Goal: Task Accomplishment & Management: Manage account settings

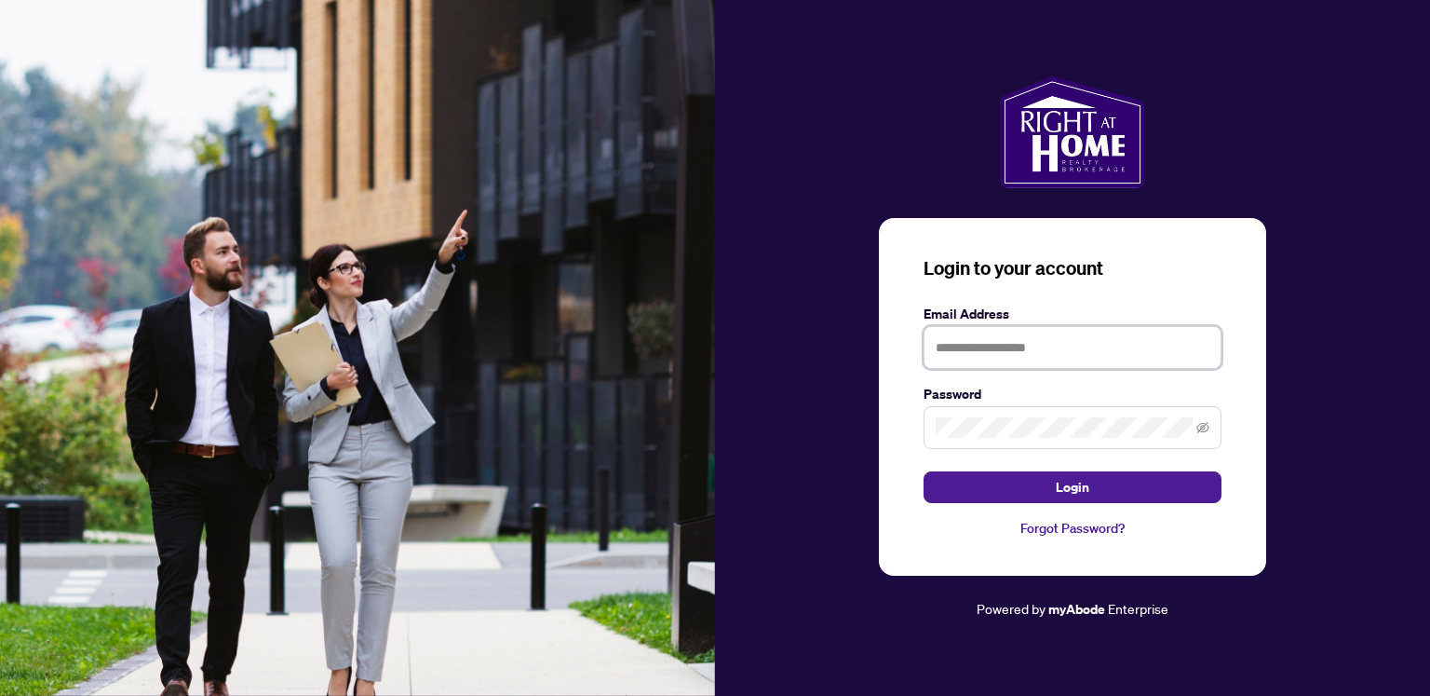
click at [977, 354] on input "text" at bounding box center [1073, 347] width 298 height 43
type input "**********"
click at [947, 438] on span at bounding box center [1073, 427] width 298 height 43
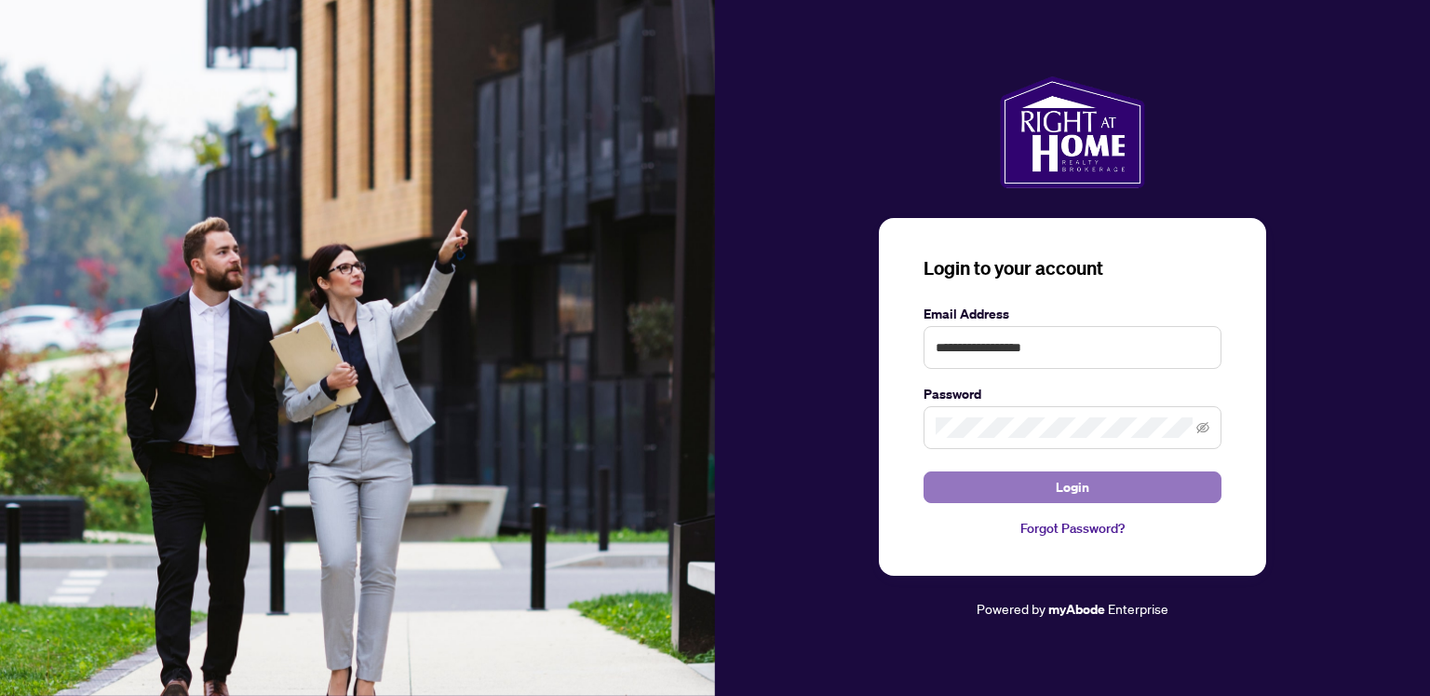
click at [1010, 492] on button "Login" at bounding box center [1073, 487] width 298 height 32
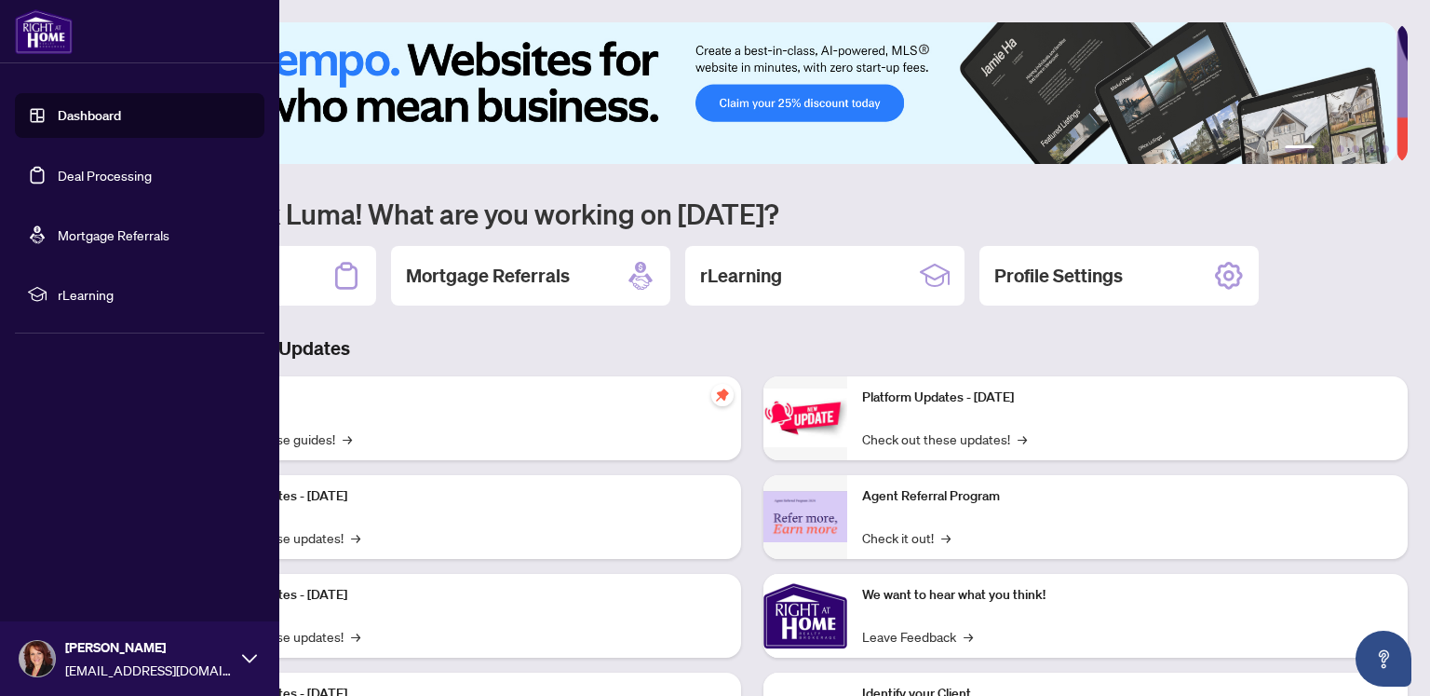
click at [58, 178] on link "Deal Processing" at bounding box center [105, 175] width 94 height 17
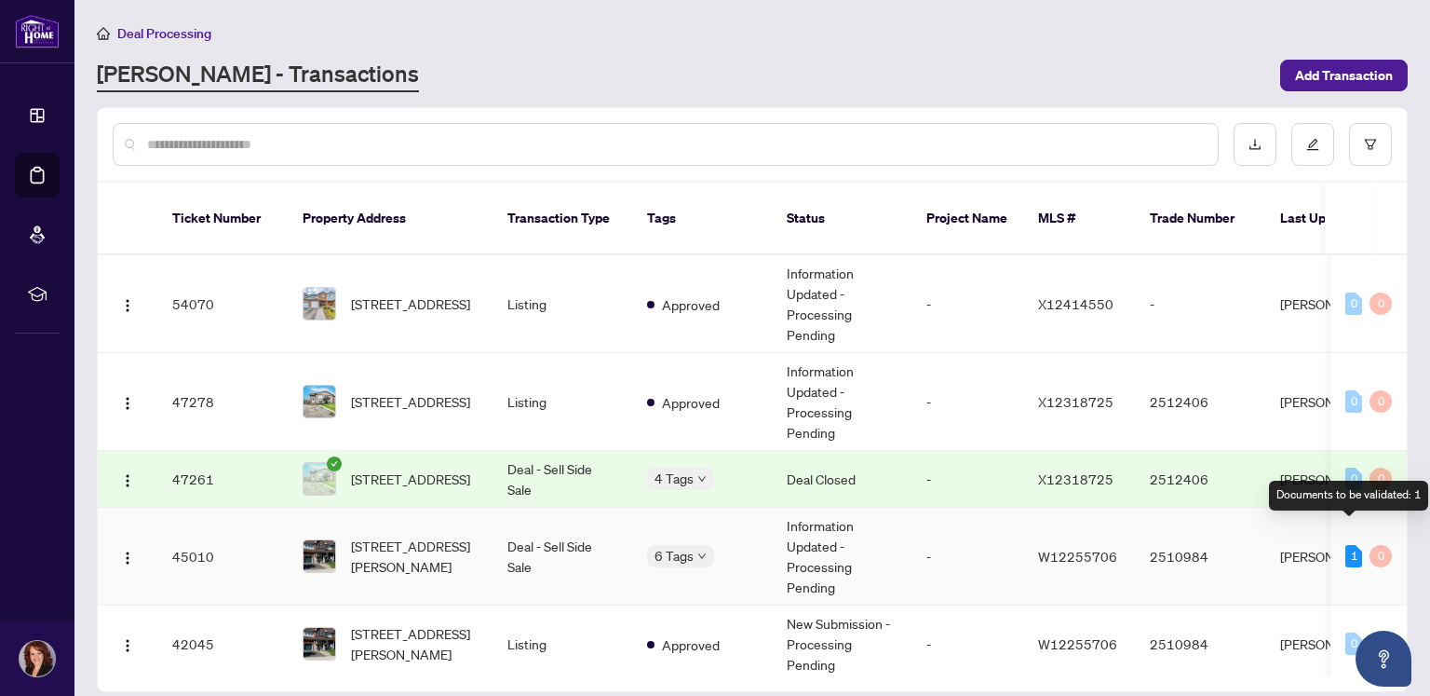
click at [1356, 545] on div "1" at bounding box center [1354, 556] width 17 height 22
click at [568, 526] on td "Deal - Sell Side Sale" at bounding box center [563, 557] width 140 height 98
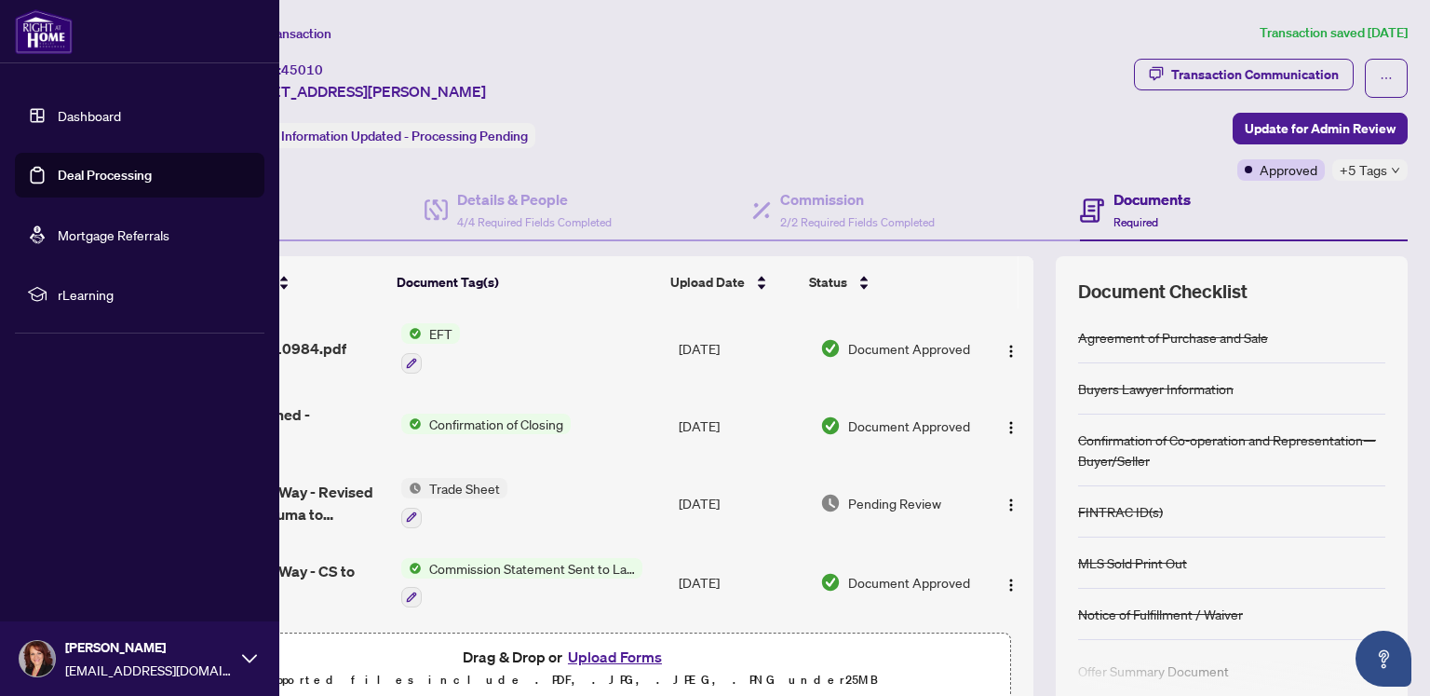
click at [58, 173] on link "Deal Processing" at bounding box center [105, 175] width 94 height 17
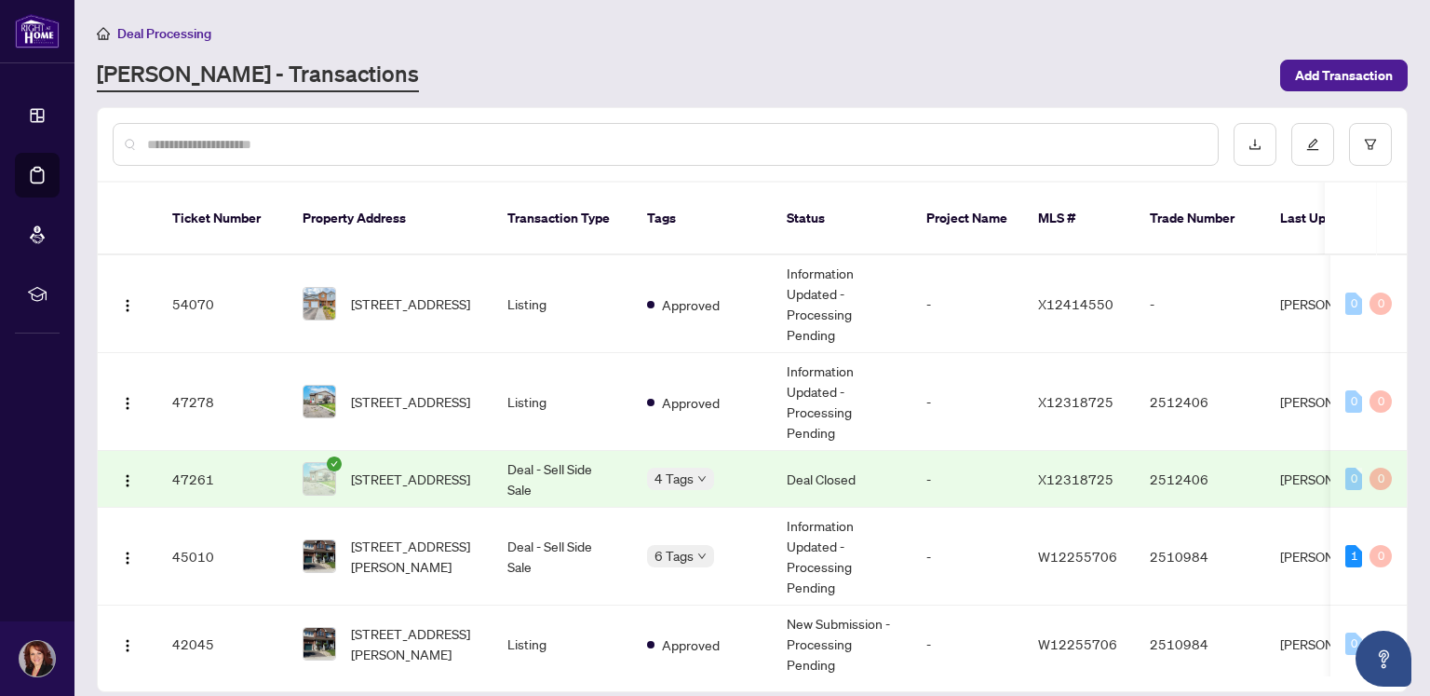
click at [531, 451] on td "Deal - Sell Side Sale" at bounding box center [563, 479] width 140 height 57
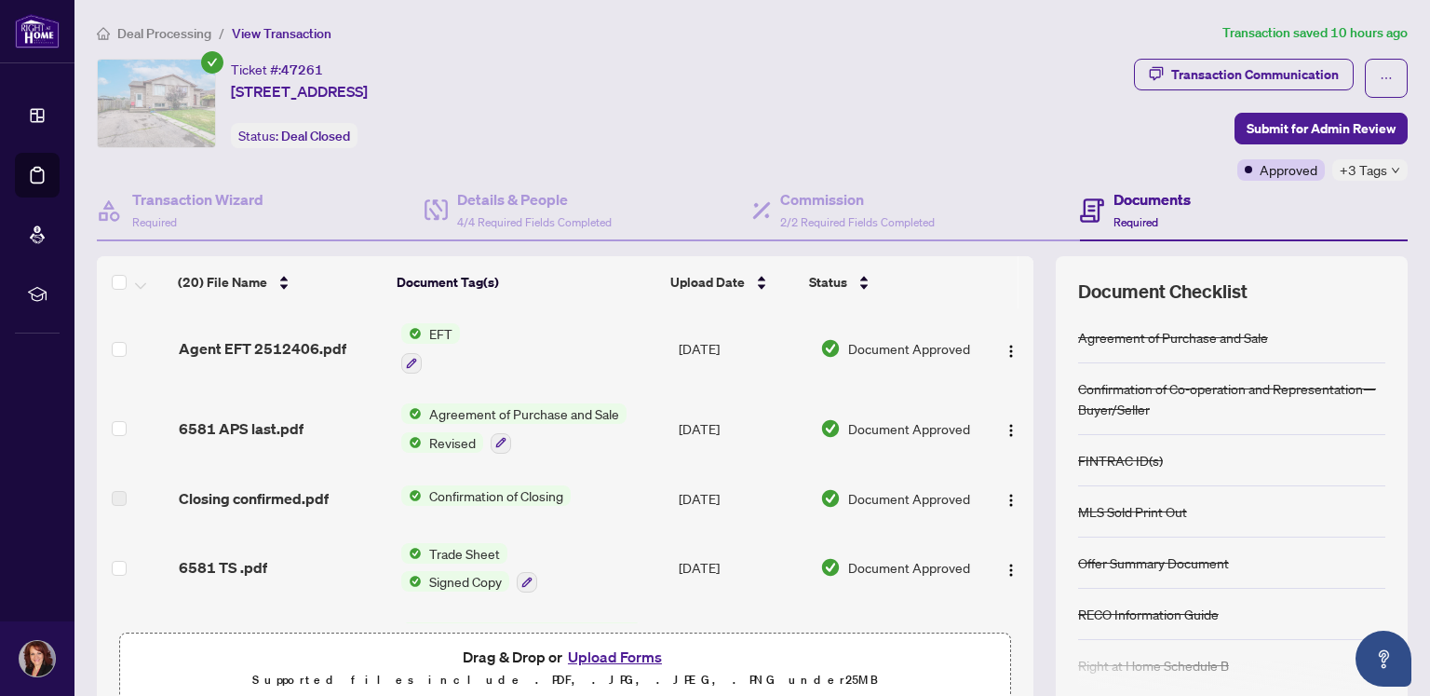
click at [422, 333] on span "EFT" at bounding box center [441, 333] width 38 height 20
click at [431, 333] on span "EFT" at bounding box center [441, 333] width 38 height 20
click at [919, 344] on span "Document Approved" at bounding box center [909, 348] width 122 height 20
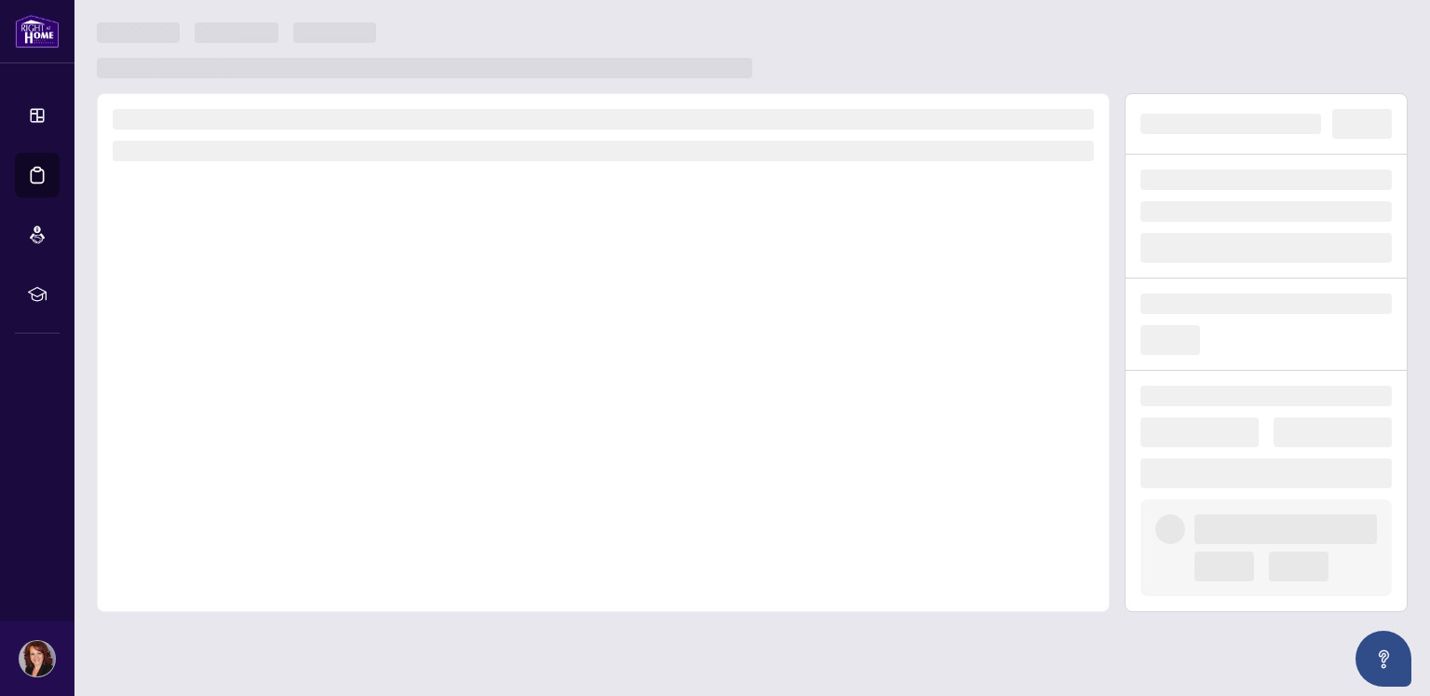
click at [919, 344] on div at bounding box center [603, 352] width 1013 height 519
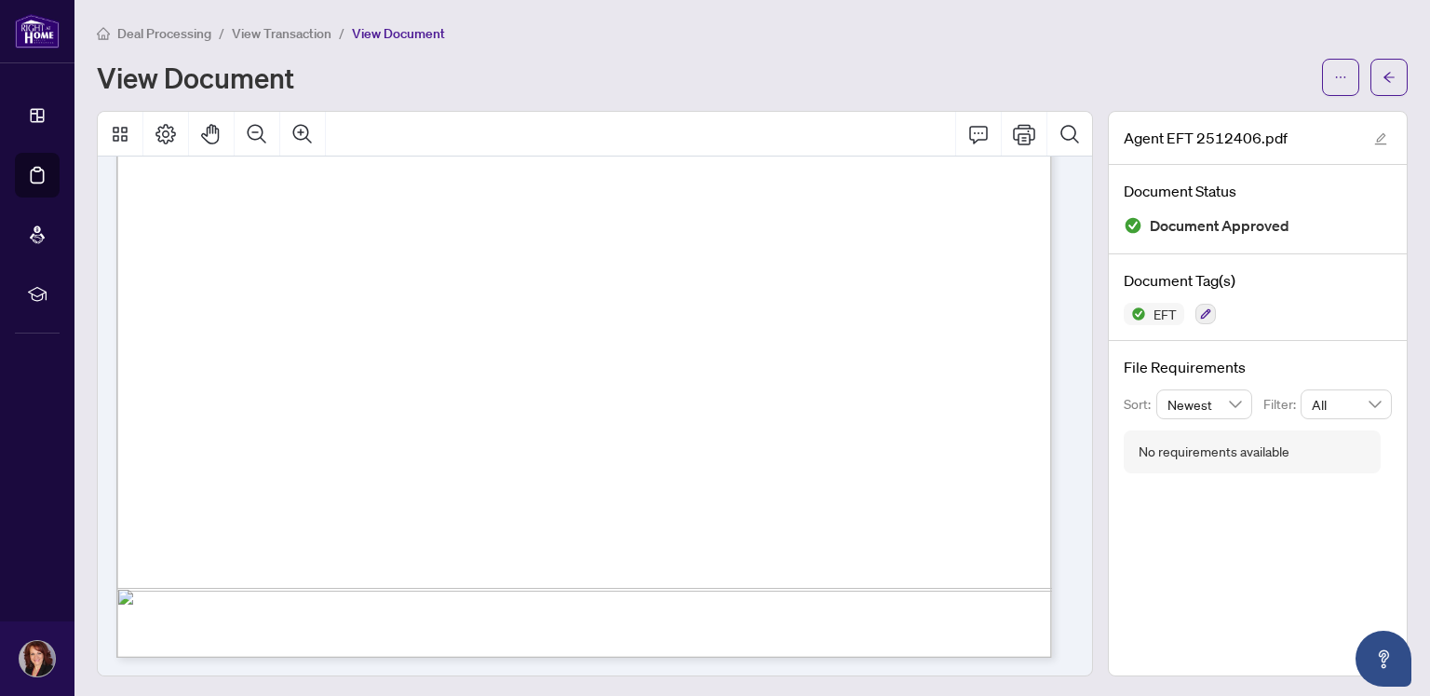
scroll to position [2, 0]
click at [1023, 136] on icon "Print" at bounding box center [1024, 132] width 22 height 20
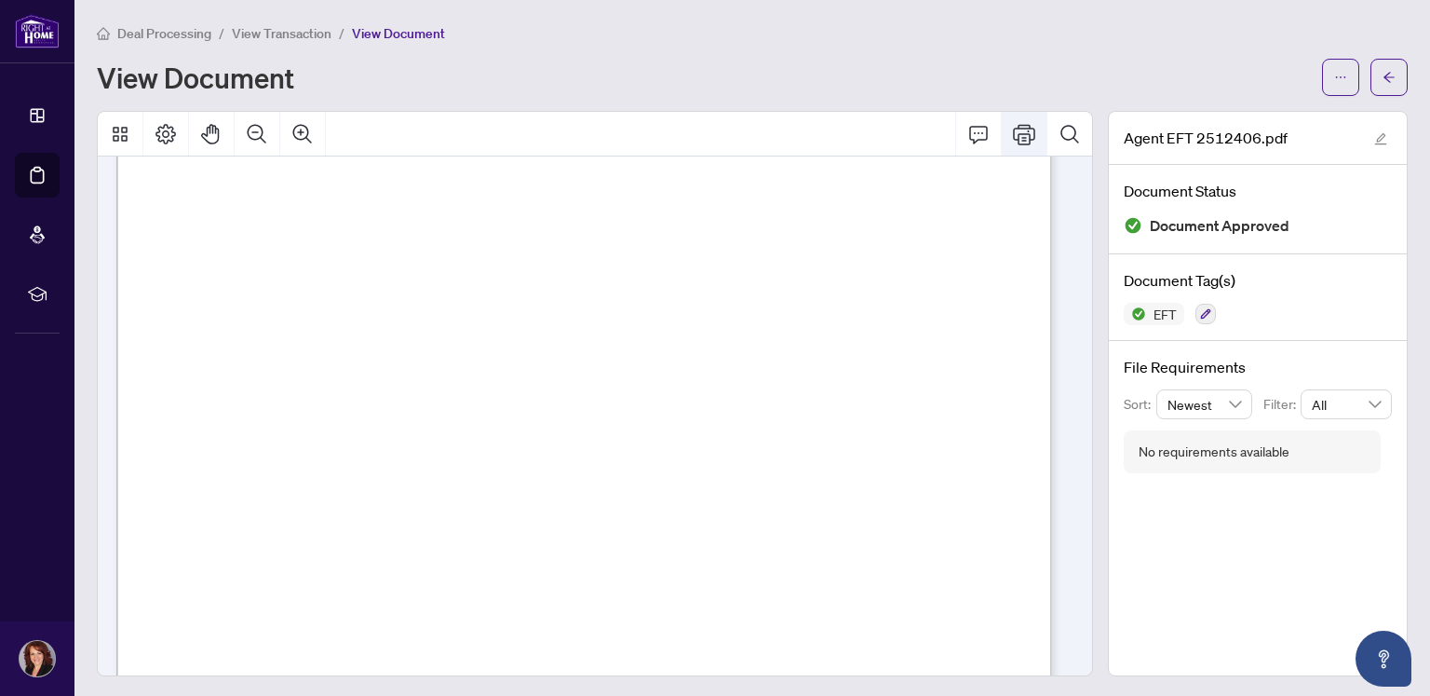
click at [1013, 142] on icon "Print" at bounding box center [1024, 134] width 22 height 20
click at [763, 103] on div "Deal Processing / View Transaction / View Document View Document Agent EFT 2512…" at bounding box center [752, 349] width 1311 height 654
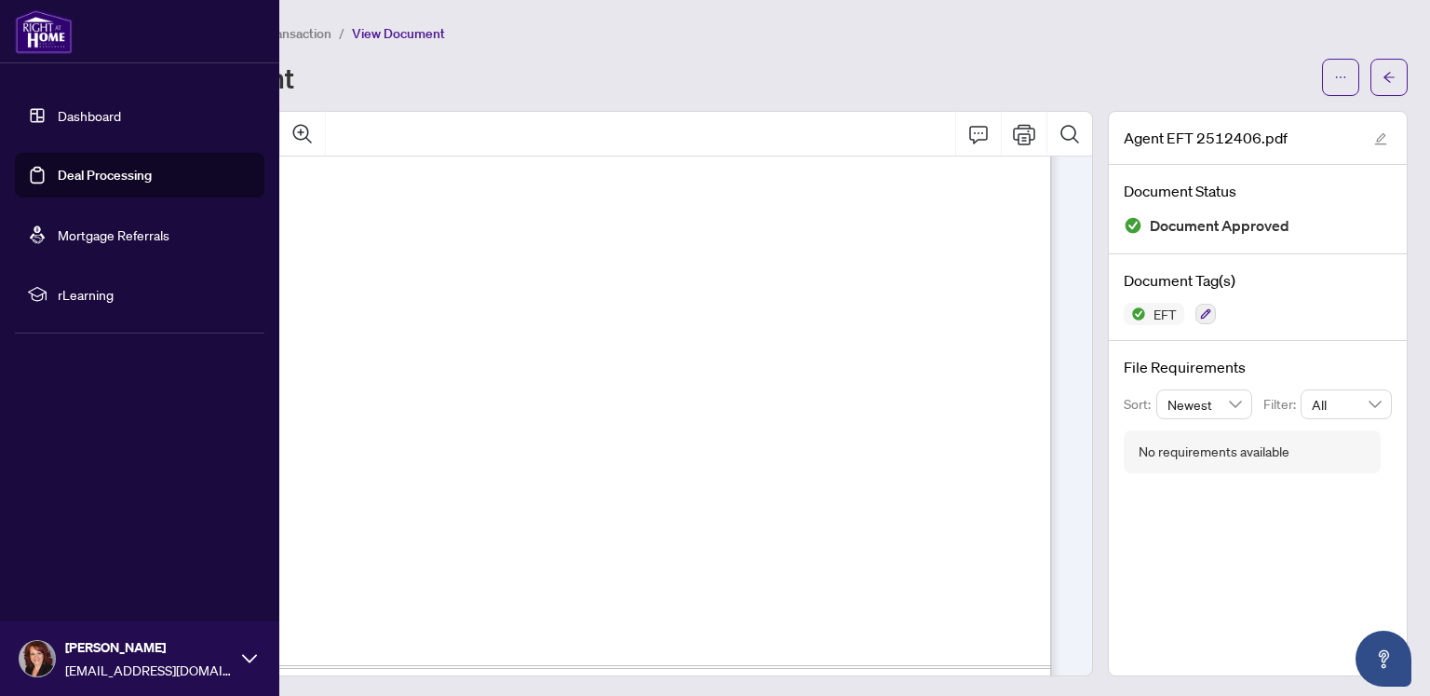
click at [42, 658] on img at bounding box center [37, 658] width 35 height 35
click at [102, 547] on button "Logout" at bounding box center [140, 548] width 250 height 32
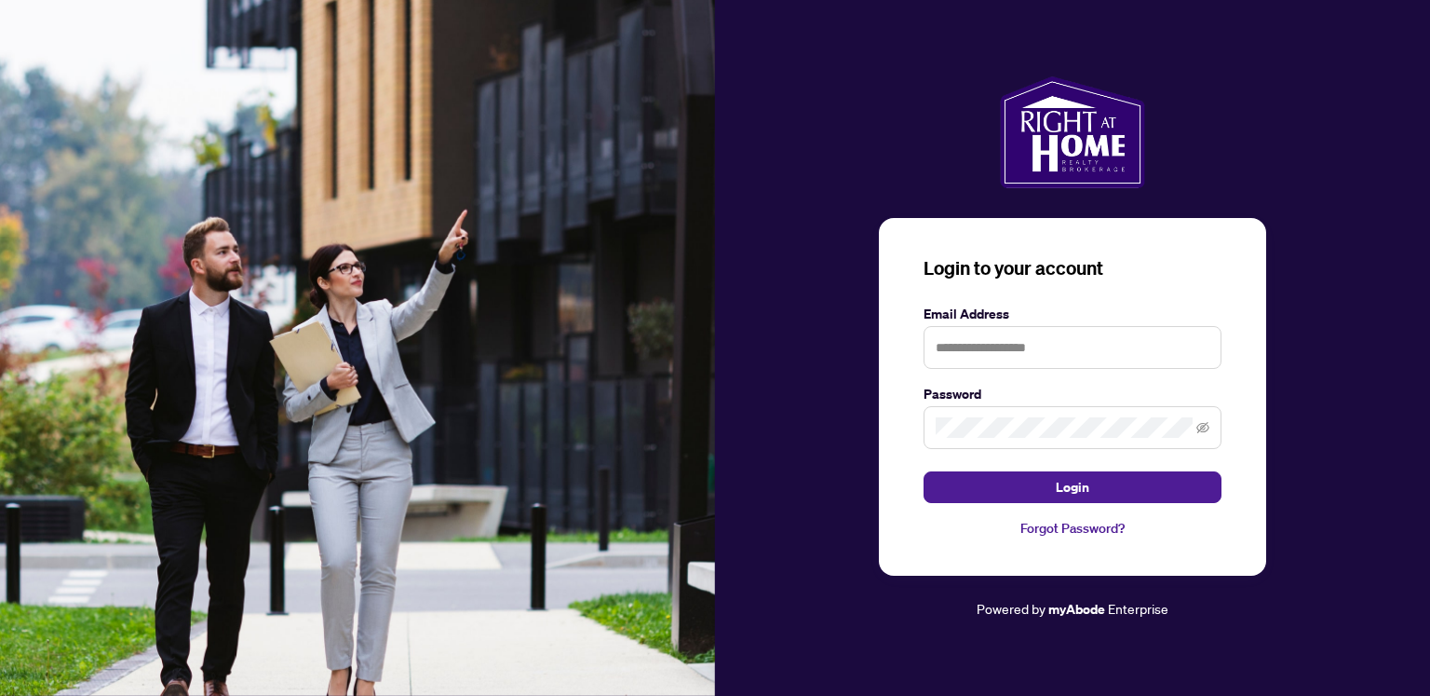
click at [85, 550] on img at bounding box center [357, 348] width 715 height 696
